Goal: Check status: Check status

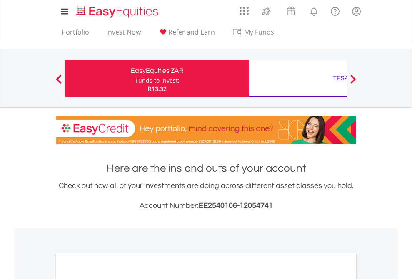
click at [135, 79] on div "Funds to invest:" at bounding box center [157, 81] width 44 height 8
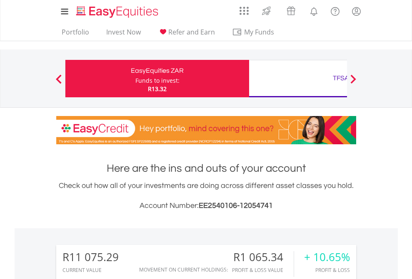
scroll to position [80, 131]
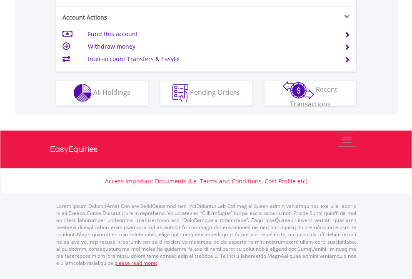
scroll to position [779, 0]
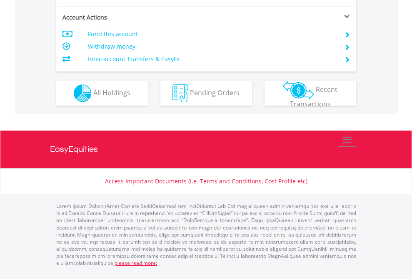
scroll to position [781, 0]
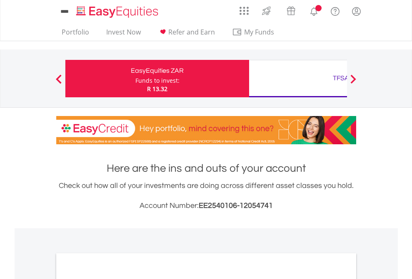
scroll to position [500, 0]
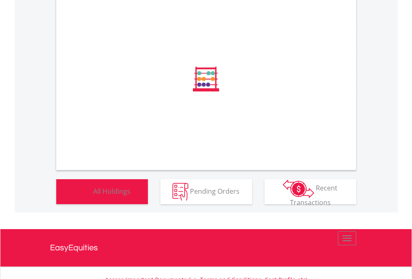
click at [93, 196] on span "All Holdings" at bounding box center [111, 191] width 37 height 9
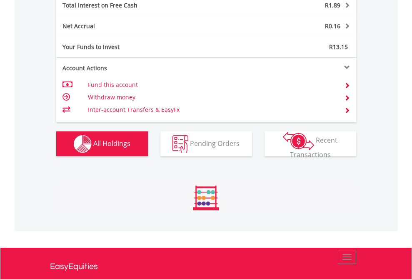
scroll to position [80, 131]
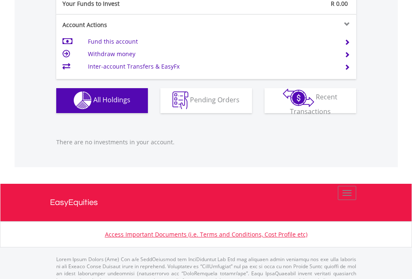
scroll to position [824, 0]
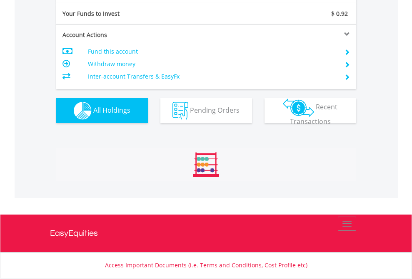
scroll to position [926, 0]
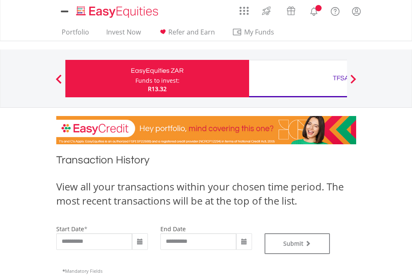
type input "**********"
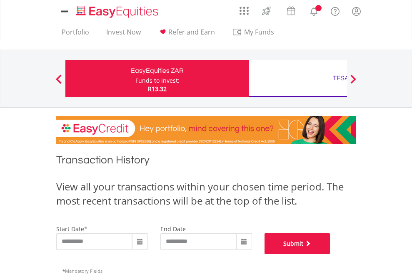
click at [330, 254] on button "Submit" at bounding box center [297, 244] width 66 height 21
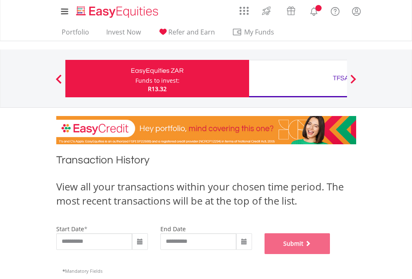
scroll to position [338, 0]
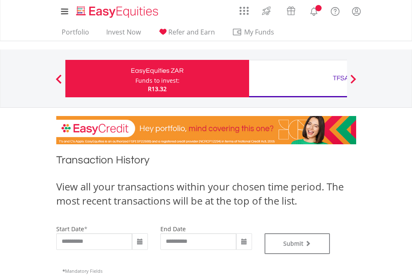
click at [298, 79] on div "TFSA" at bounding box center [341, 78] width 174 height 12
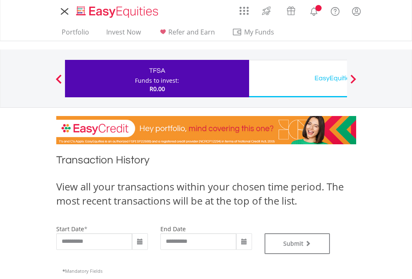
type input "**********"
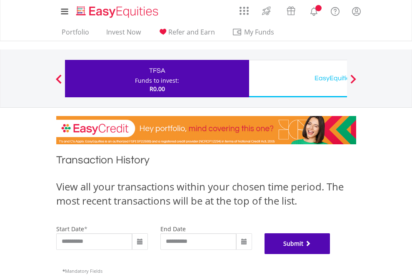
click at [330, 254] on button "Submit" at bounding box center [297, 244] width 66 height 21
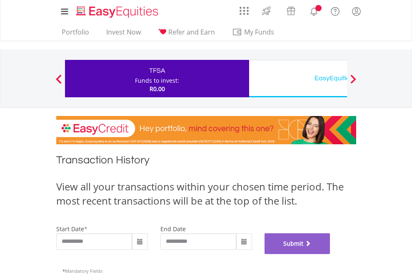
scroll to position [338, 0]
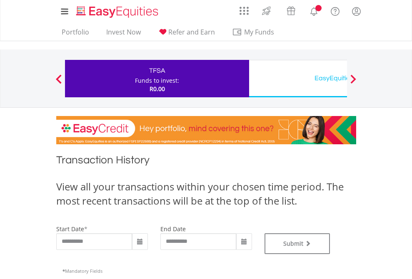
click at [298, 79] on div "EasyEquities USD" at bounding box center [341, 78] width 174 height 12
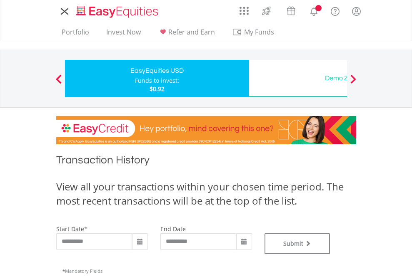
type input "**********"
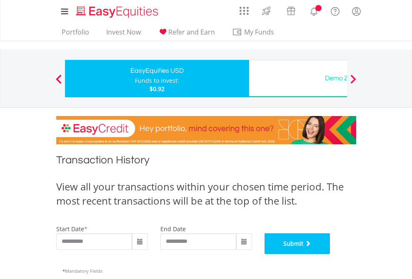
click at [330, 254] on button "Submit" at bounding box center [297, 244] width 66 height 21
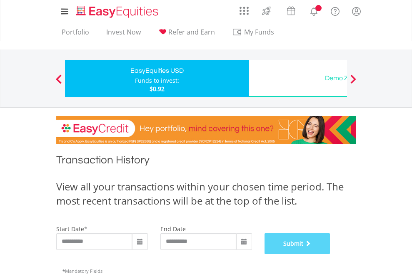
scroll to position [338, 0]
